Goal: Task Accomplishment & Management: Use online tool/utility

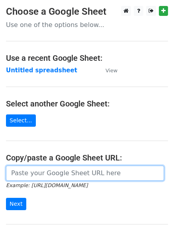
drag, startPoint x: 49, startPoint y: 177, endPoint x: 53, endPoint y: 177, distance: 4.4
click at [49, 177] on input "url" at bounding box center [85, 173] width 158 height 15
type input "[URL][DOMAIN_NAME]"
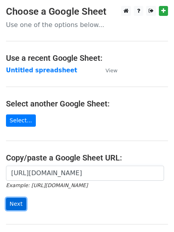
click at [17, 205] on input "Next" at bounding box center [16, 204] width 20 height 12
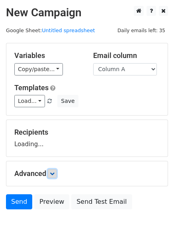
click at [52, 171] on icon at bounding box center [52, 173] width 5 height 5
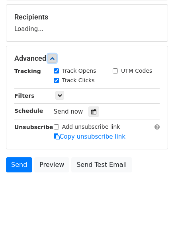
scroll to position [119, 0]
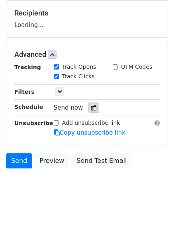
click at [91, 108] on icon at bounding box center [93, 108] width 5 height 6
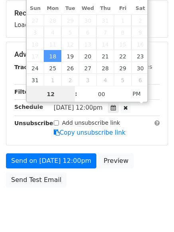
scroll to position [0, 0]
type input "2025-08-25 12:00"
type input "4"
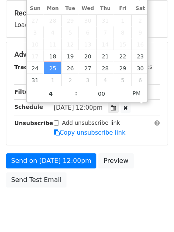
type input "2025-08-25 16:00"
click at [95, 198] on body "New Campaign Daily emails left: 35 Google Sheet: Untitled spreadsheet Variables…" at bounding box center [87, 55] width 174 height 336
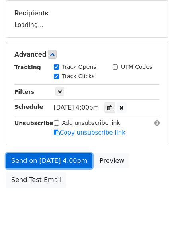
click at [83, 160] on link "Send on Aug 25 at 4:00pm" at bounding box center [49, 160] width 86 height 15
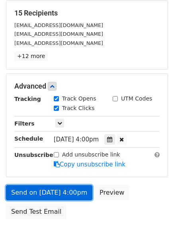
click at [67, 190] on link "Send on Aug 25 at 4:00pm" at bounding box center [49, 192] width 86 height 15
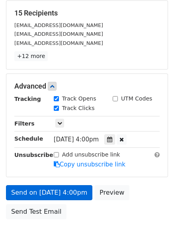
click at [67, 190] on link "Send on Aug 25 at 4:00pm" at bounding box center [49, 192] width 86 height 15
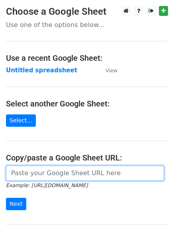
drag, startPoint x: 44, startPoint y: 172, endPoint x: 49, endPoint y: 181, distance: 10.3
click at [44, 172] on input "url" at bounding box center [85, 173] width 158 height 15
type input "[URL][DOMAIN_NAME]"
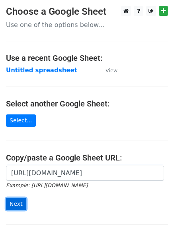
click at [11, 207] on input "Next" at bounding box center [16, 204] width 20 height 12
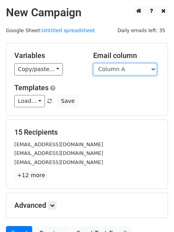
click at [138, 65] on select "Column A Column B Column C" at bounding box center [125, 69] width 64 height 12
select select "Column B"
click at [93, 63] on select "Column A Column B Column C" at bounding box center [125, 69] width 64 height 12
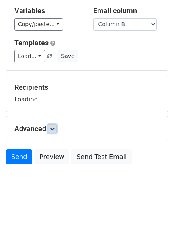
click at [54, 127] on icon at bounding box center [52, 128] width 5 height 5
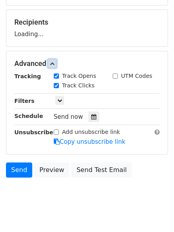
scroll to position [121, 0]
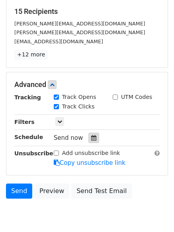
click at [91, 141] on icon at bounding box center [93, 138] width 5 height 6
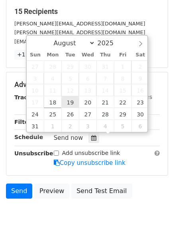
type input "2025-08-19 12:00"
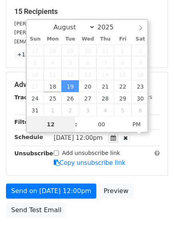
scroll to position [0, 0]
type input "5"
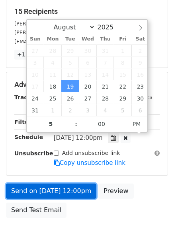
type input "2025-08-19 17:00"
click at [63, 185] on link "Send on Aug 19 at 12:00pm" at bounding box center [51, 191] width 90 height 15
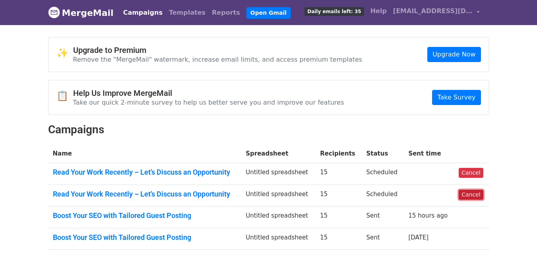
click at [463, 195] on link "Cancel" at bounding box center [470, 194] width 24 height 10
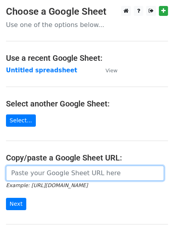
drag, startPoint x: 48, startPoint y: 167, endPoint x: 51, endPoint y: 177, distance: 10.2
click at [48, 167] on input "url" at bounding box center [85, 173] width 158 height 15
type input "https://docs.google.com/spreadsheets/d/1sArkuq5AGNR6t6JubeBhpMPtGY4Bo2UIfXAPoQh…"
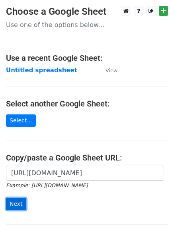
click at [15, 203] on input "Next" at bounding box center [16, 204] width 20 height 12
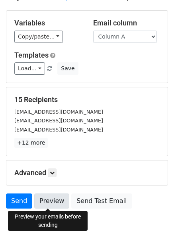
scroll to position [77, 0]
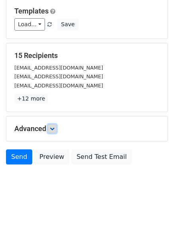
click at [54, 126] on icon at bounding box center [52, 128] width 5 height 5
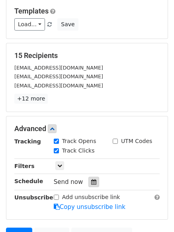
click at [88, 185] on div at bounding box center [93, 182] width 11 height 10
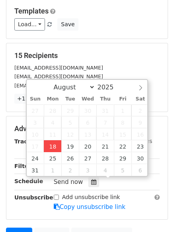
type input "[DATE] 12:00"
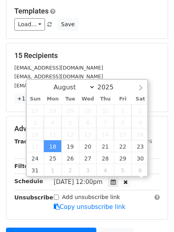
scroll to position [0, 0]
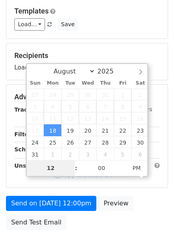
type input "4"
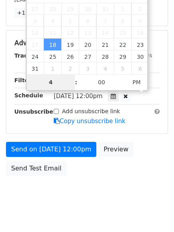
scroll to position [174, 0]
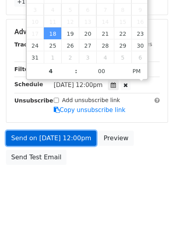
type input "2025-08-18 16:00"
click at [71, 140] on link "Send on Aug 18 at 12:00pm" at bounding box center [51, 138] width 90 height 15
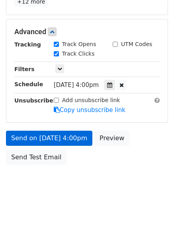
scroll to position [142, 0]
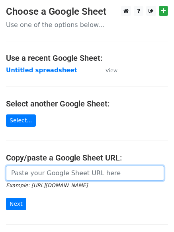
click at [64, 172] on input "url" at bounding box center [85, 173] width 158 height 15
type input "https://docs.google.com/spreadsheets/d/1sArkuq5AGNR6t6JubeBhpMPtGY4Bo2UIfXAPoQh…"
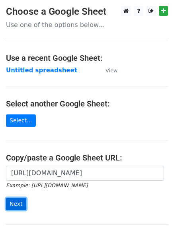
click at [17, 204] on input "Next" at bounding box center [16, 204] width 20 height 12
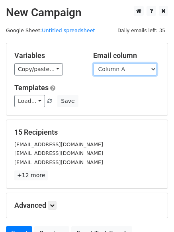
click at [147, 73] on select "Column A Column B Column C" at bounding box center [125, 69] width 64 height 12
select select "Column C"
click at [93, 63] on select "Column A Column B Column C" at bounding box center [125, 69] width 64 height 12
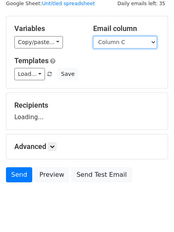
scroll to position [45, 0]
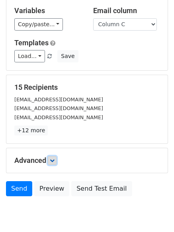
click at [52, 160] on icon at bounding box center [52, 160] width 5 height 5
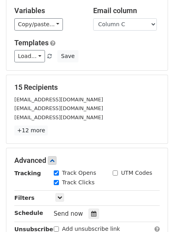
click at [96, 209] on div "Send now" at bounding box center [100, 214] width 93 height 11
click at [91, 215] on icon at bounding box center [93, 214] width 5 height 6
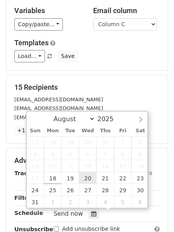
type input "2025-08-20 12:00"
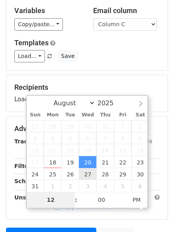
type input "6"
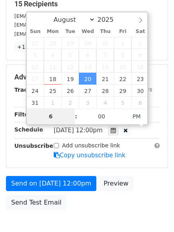
scroll to position [174, 0]
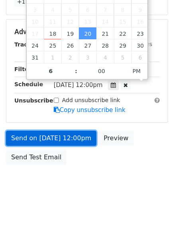
type input "2025-08-20 18:00"
click at [81, 144] on link "Send on Aug 20 at 12:00pm" at bounding box center [51, 138] width 90 height 15
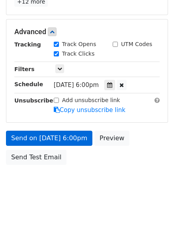
scroll to position [142, 0]
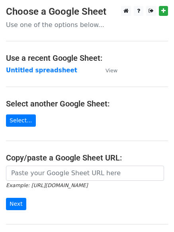
type input "[URL][DOMAIN_NAME]"
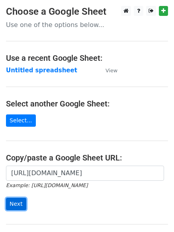
click at [20, 199] on input "Next" at bounding box center [16, 204] width 20 height 12
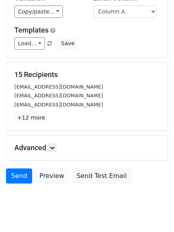
scroll to position [77, 0]
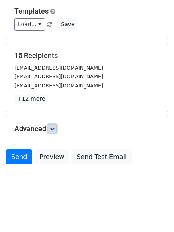
click at [50, 129] on link at bounding box center [52, 128] width 9 height 9
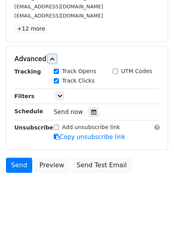
scroll to position [149, 0]
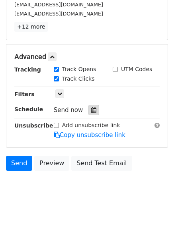
click at [91, 111] on icon at bounding box center [93, 110] width 5 height 6
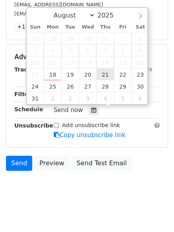
type input "[DATE] 12:00"
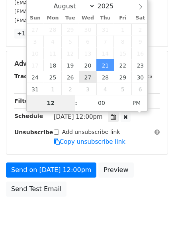
type input "7"
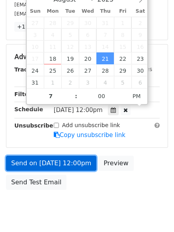
type input "[DATE] 19:00"
click at [68, 166] on link "Send on [DATE] 12:00pm" at bounding box center [51, 163] width 90 height 15
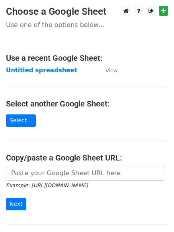
click at [75, 164] on main "Choose a Google Sheet Use one of the options below... Use a recent Google Sheet…" at bounding box center [87, 129] width 174 height 247
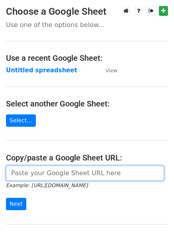
click at [70, 177] on input "url" at bounding box center [85, 173] width 158 height 15
type input "https://docs.google.com/spreadsheets/d/1sArkuq5AGNR6t6JubeBhpMPtGY4Bo2UIfXAPoQh…"
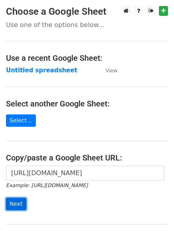
click at [21, 203] on input "Next" at bounding box center [16, 204] width 20 height 12
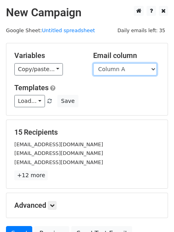
click at [128, 73] on select "Column A Column B Column C" at bounding box center [125, 69] width 64 height 12
click at [93, 63] on select "Column A Column B Column C" at bounding box center [125, 69] width 64 height 12
click at [126, 97] on div "Load... No templates saved Save" at bounding box center [86, 101] width 157 height 12
click at [129, 70] on select "Column A Column B Column C" at bounding box center [125, 69] width 64 height 12
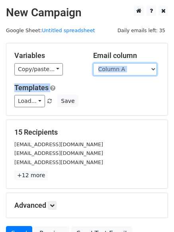
click at [133, 74] on select "Column A Column B Column C" at bounding box center [125, 69] width 64 height 12
select select "Column B"
click at [93, 63] on select "Column A Column B Column C" at bounding box center [125, 69] width 64 height 12
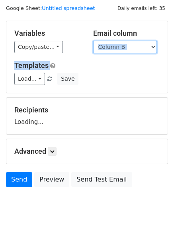
scroll to position [45, 0]
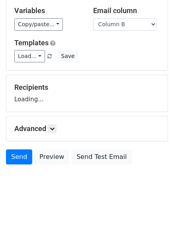
click at [62, 132] on h5 "Advanced" at bounding box center [86, 128] width 145 height 9
click at [56, 131] on link at bounding box center [52, 128] width 9 height 9
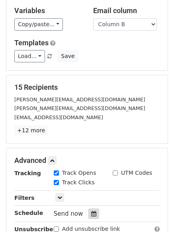
click at [91, 211] on icon at bounding box center [93, 214] width 5 height 6
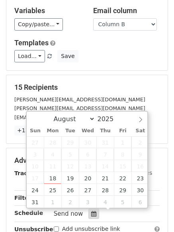
scroll to position [155, 0]
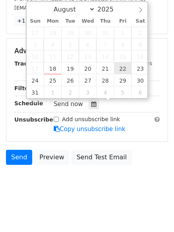
type input "2025-08-22 12:00"
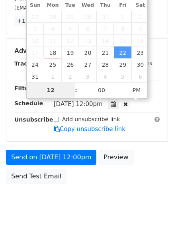
scroll to position [142, 0]
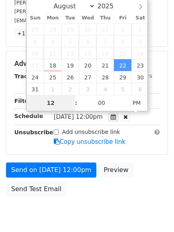
type input "8"
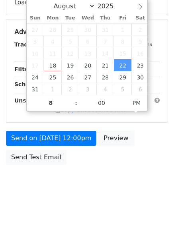
type input "2025-08-22 20:00"
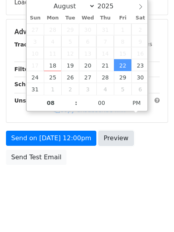
scroll to position [155, 0]
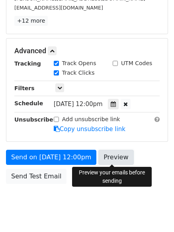
click at [114, 160] on link "Preview" at bounding box center [115, 157] width 35 height 15
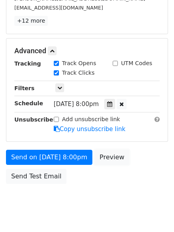
scroll to position [142, 0]
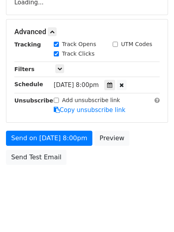
click at [69, 158] on div "Send on Aug 22 at 8:00pm Preview Send Test Email" at bounding box center [87, 150] width 174 height 38
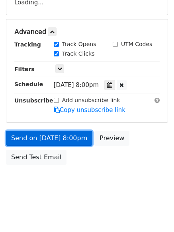
click at [73, 144] on link "Send on Aug 22 at 8:00pm" at bounding box center [49, 138] width 86 height 15
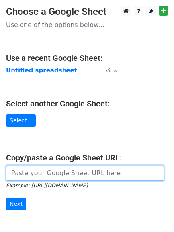
click at [66, 172] on input "url" at bounding box center [85, 173] width 158 height 15
type input "[URL][DOMAIN_NAME]"
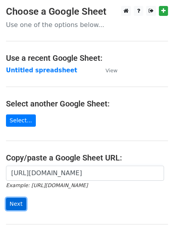
click at [16, 200] on input "Next" at bounding box center [16, 204] width 20 height 12
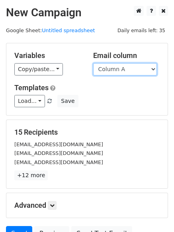
click at [131, 71] on select "Column A Column B Column C" at bounding box center [125, 69] width 64 height 12
select select "Column C"
click at [93, 63] on select "Column A Column B Column C" at bounding box center [125, 69] width 64 height 12
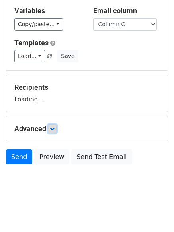
click at [53, 131] on link at bounding box center [52, 128] width 9 height 9
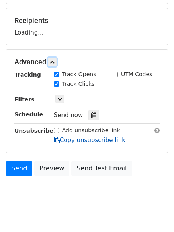
scroll to position [116, 0]
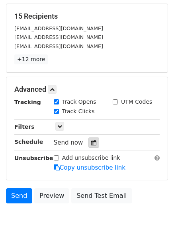
click at [88, 139] on div at bounding box center [93, 142] width 11 height 10
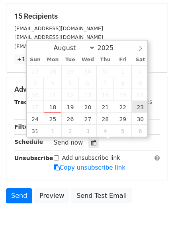
type input "2025-08-23 12:00"
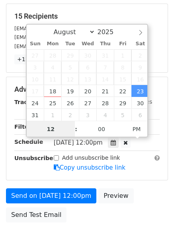
scroll to position [0, 0]
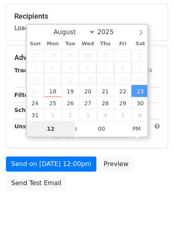
type input "9"
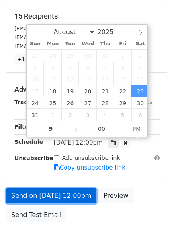
type input "2025-08-23 21:00"
click at [79, 199] on link "Send on Aug 23 at 12:00pm" at bounding box center [51, 195] width 90 height 15
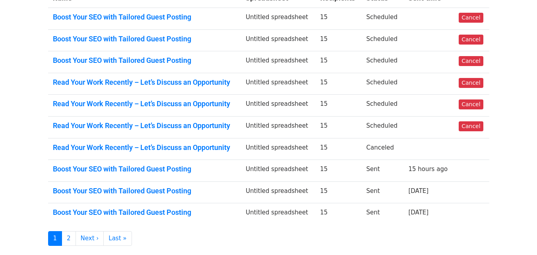
scroll to position [159, 0]
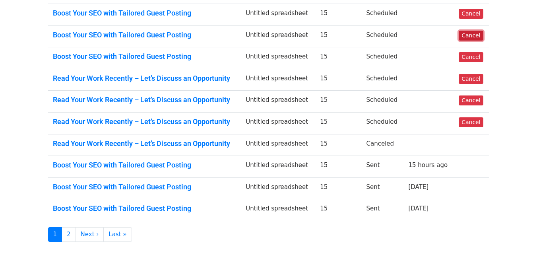
click at [477, 38] on link "Cancel" at bounding box center [470, 36] width 24 height 10
click at [475, 55] on link "Cancel" at bounding box center [470, 57] width 24 height 10
click at [476, 80] on link "Cancel" at bounding box center [470, 79] width 24 height 10
click at [477, 102] on link "Cancel" at bounding box center [470, 100] width 24 height 10
click at [473, 117] on link "Cancel" at bounding box center [470, 122] width 24 height 10
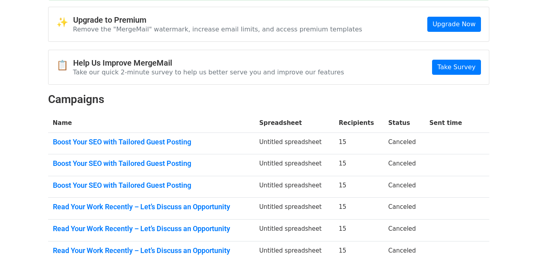
scroll to position [37, 0]
